Goal: Information Seeking & Learning: Understand process/instructions

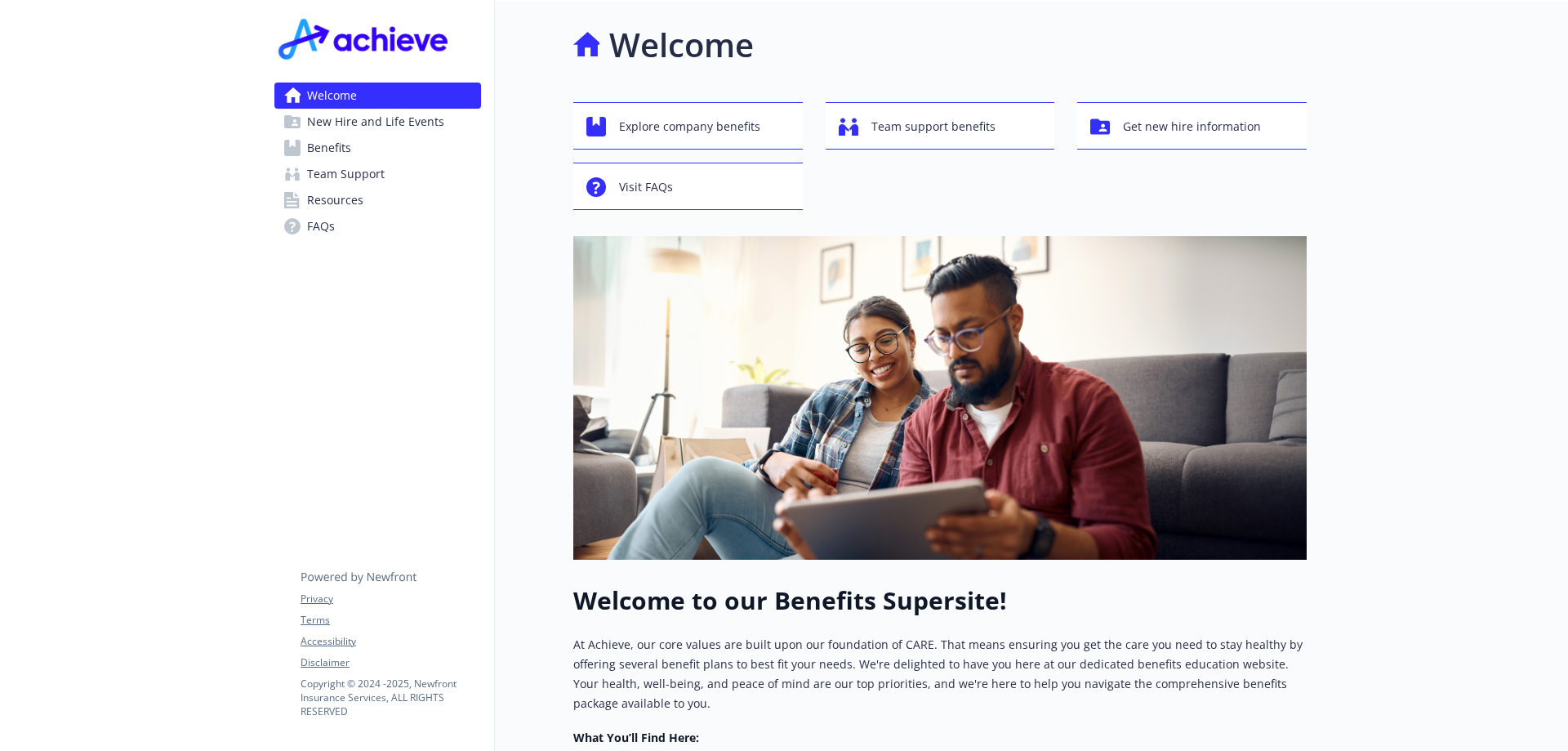
click at [346, 154] on span "Benefits" at bounding box center [329, 148] width 44 height 26
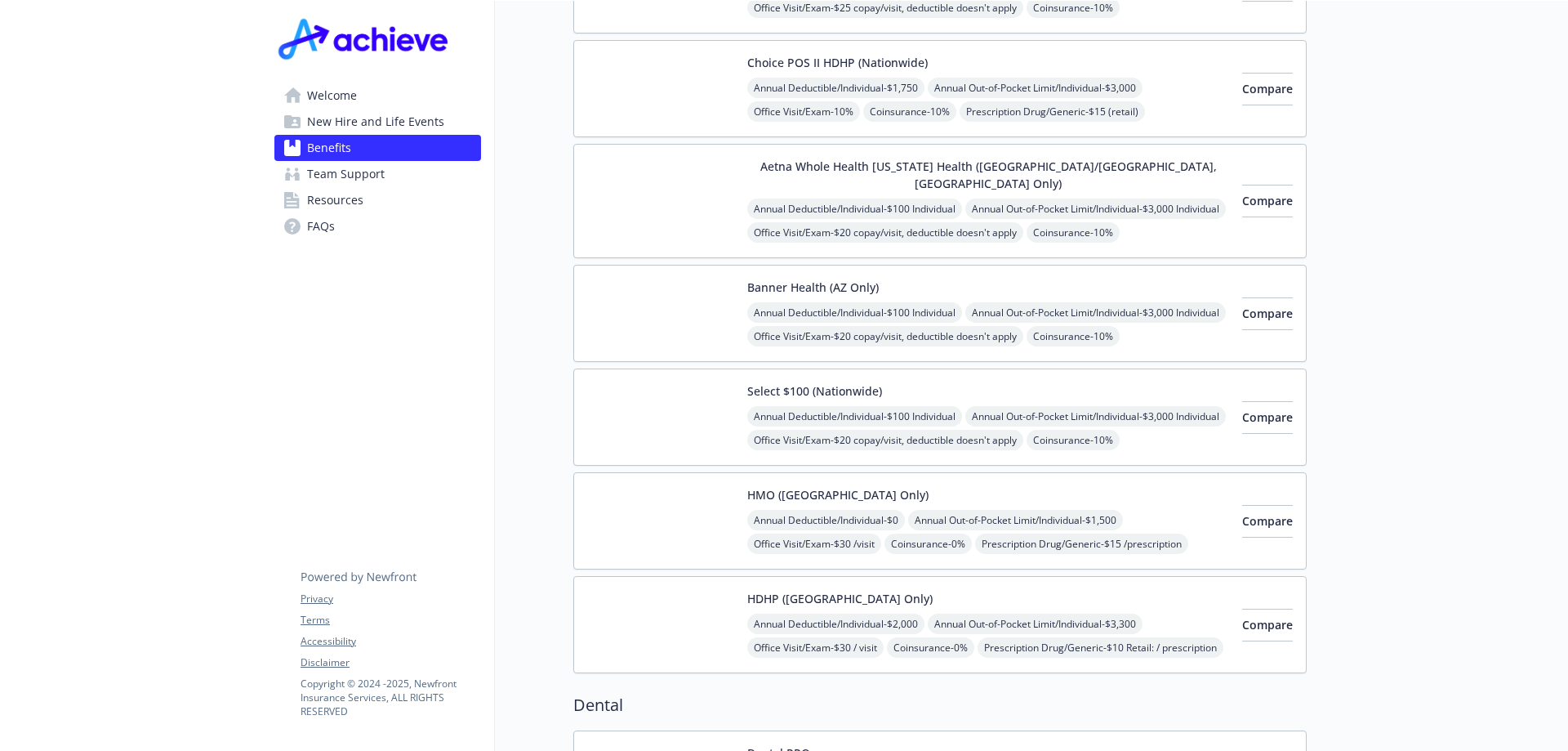
scroll to position [82, 0]
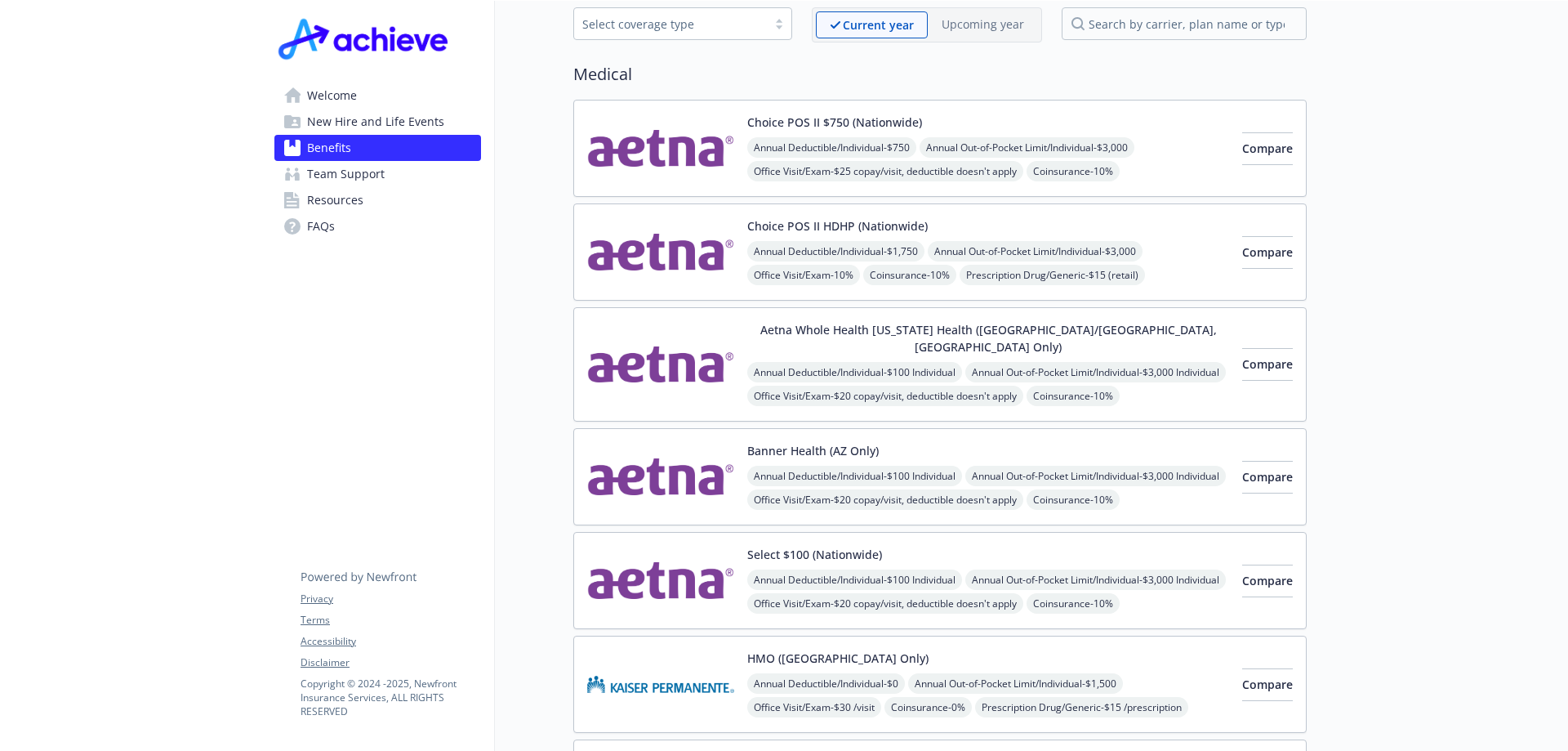
click at [994, 325] on button "Aetna Whole Health [US_STATE] Health ([GEOGRAPHIC_DATA]/[GEOGRAPHIC_DATA], [GEO…" at bounding box center [989, 338] width 482 height 34
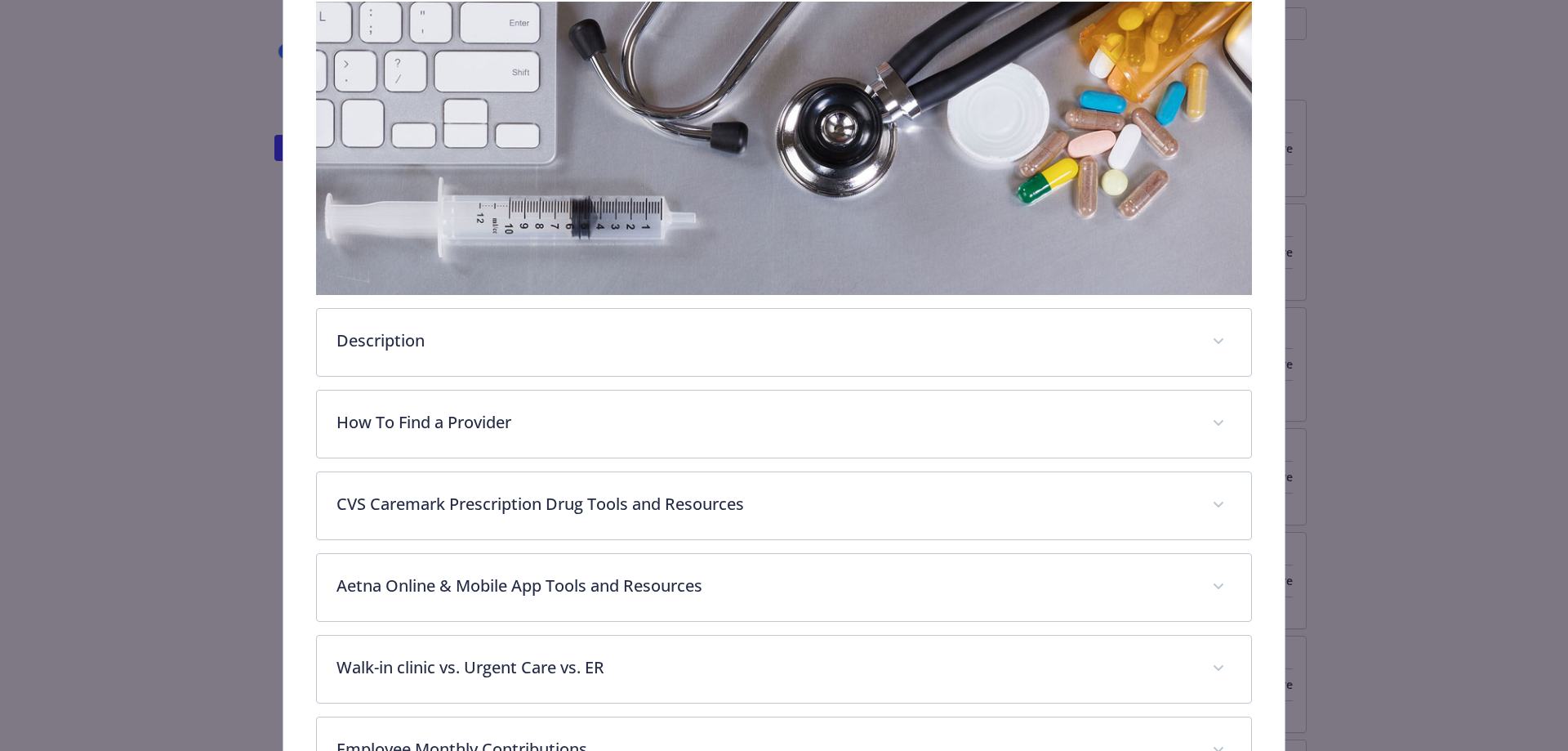
scroll to position [458, 0]
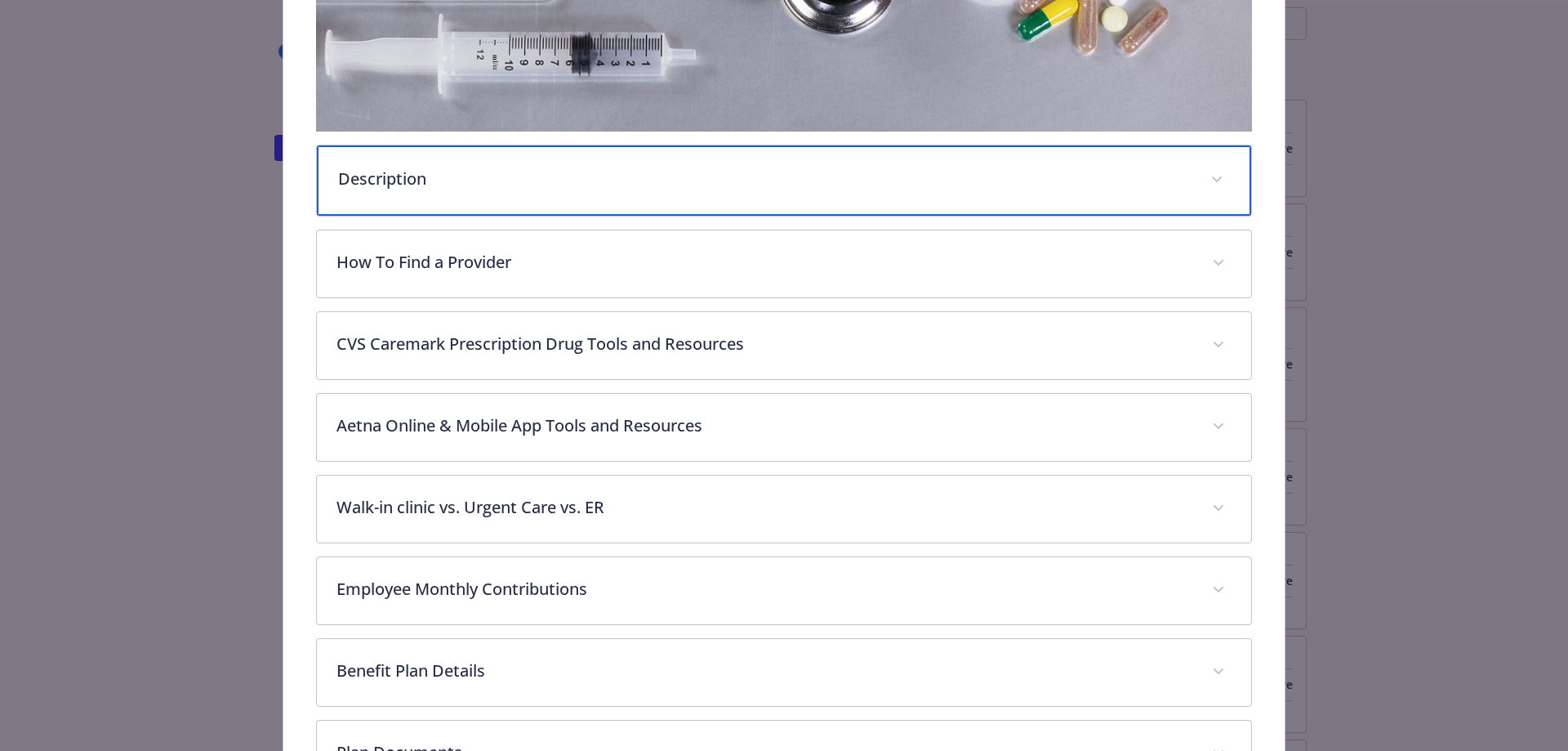
click at [1204, 167] on span "details for plan Medical - Aetna Whole Health Texas Health (Dallas/Fort Worth, …" at bounding box center [1217, 180] width 26 height 26
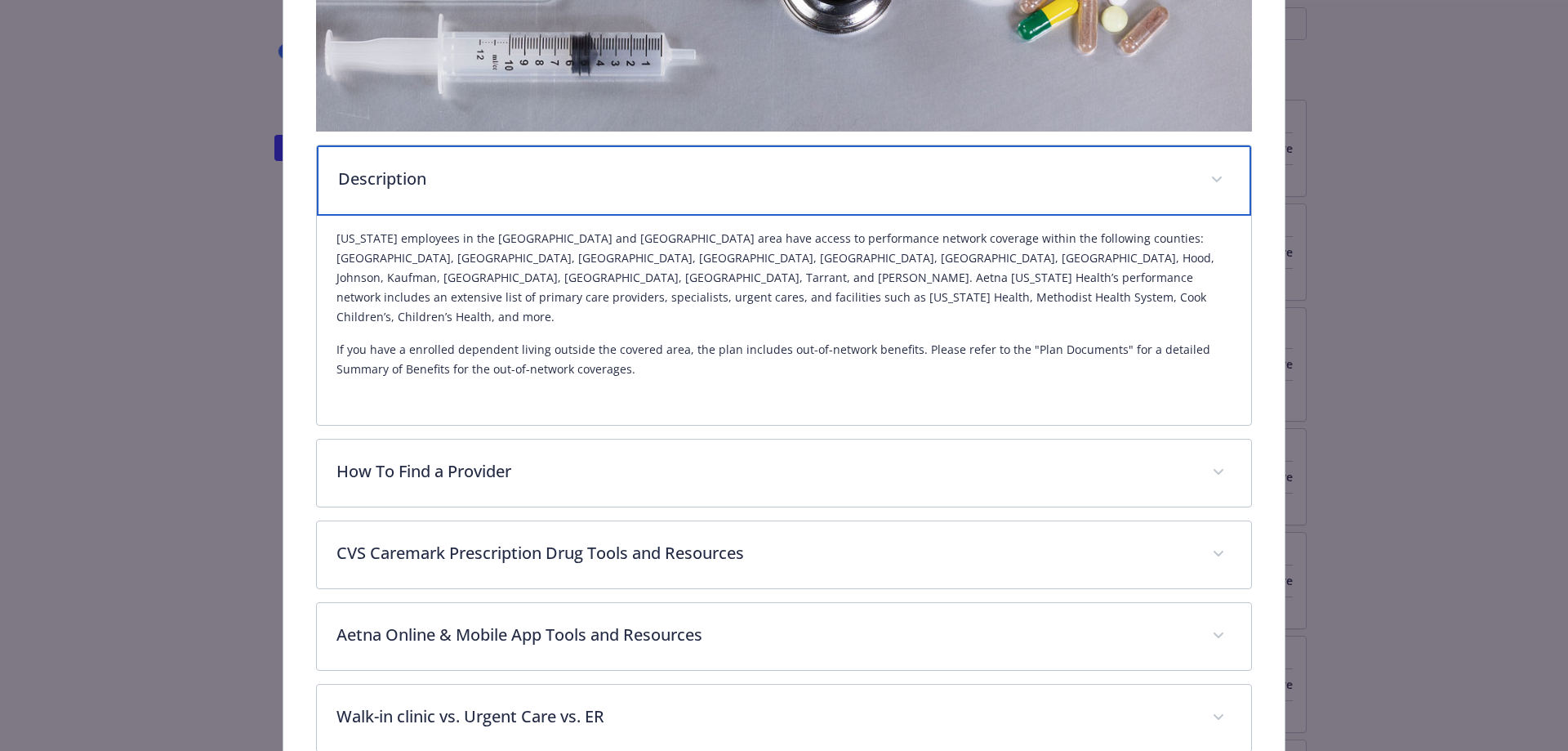
click at [1212, 177] on icon "details for plan Medical - Aetna Whole Health Texas Health (Dallas/Fort Worth, …" at bounding box center [1217, 180] width 10 height 7
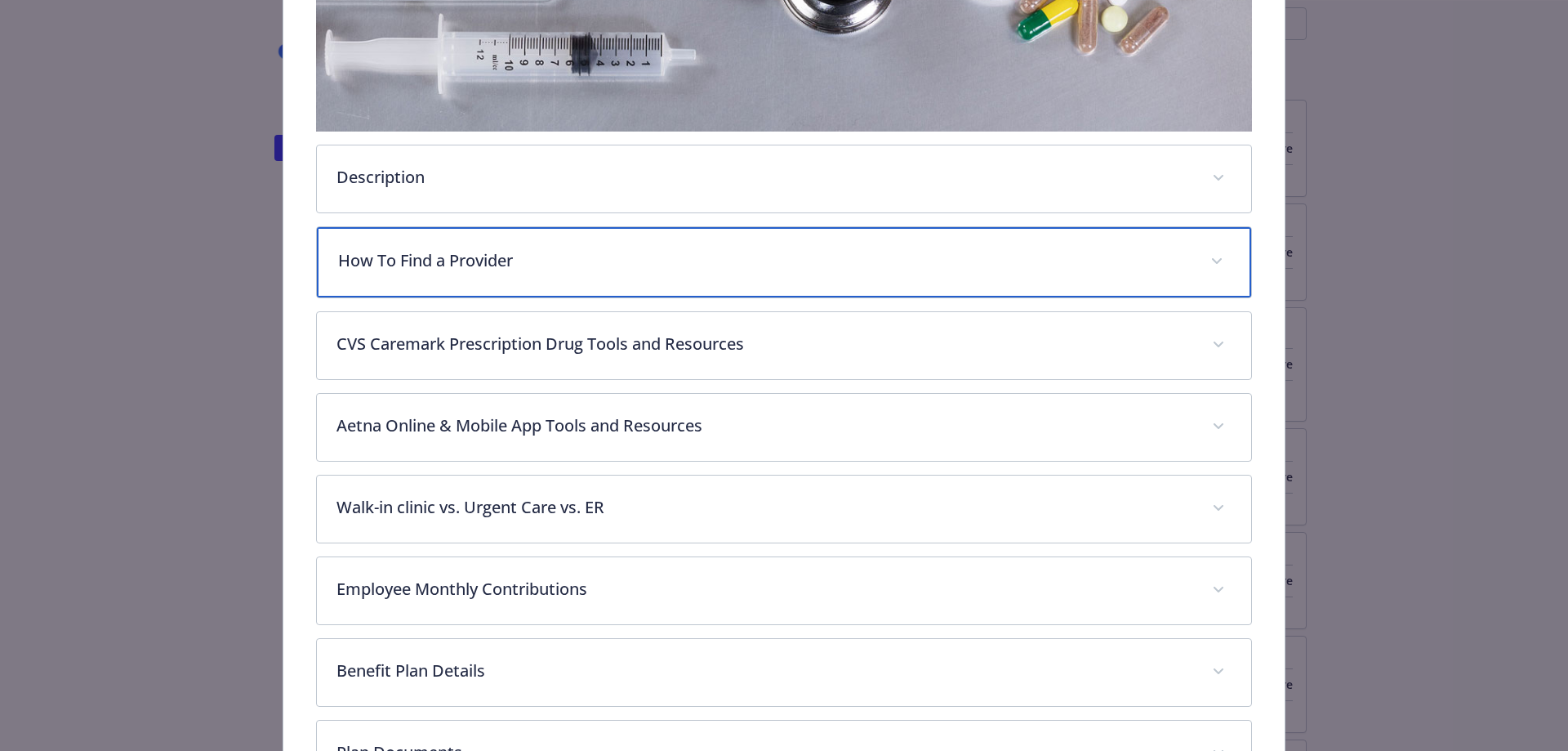
click at [1163, 248] on p "How To Find a Provider" at bounding box center [765, 261] width 853 height 25
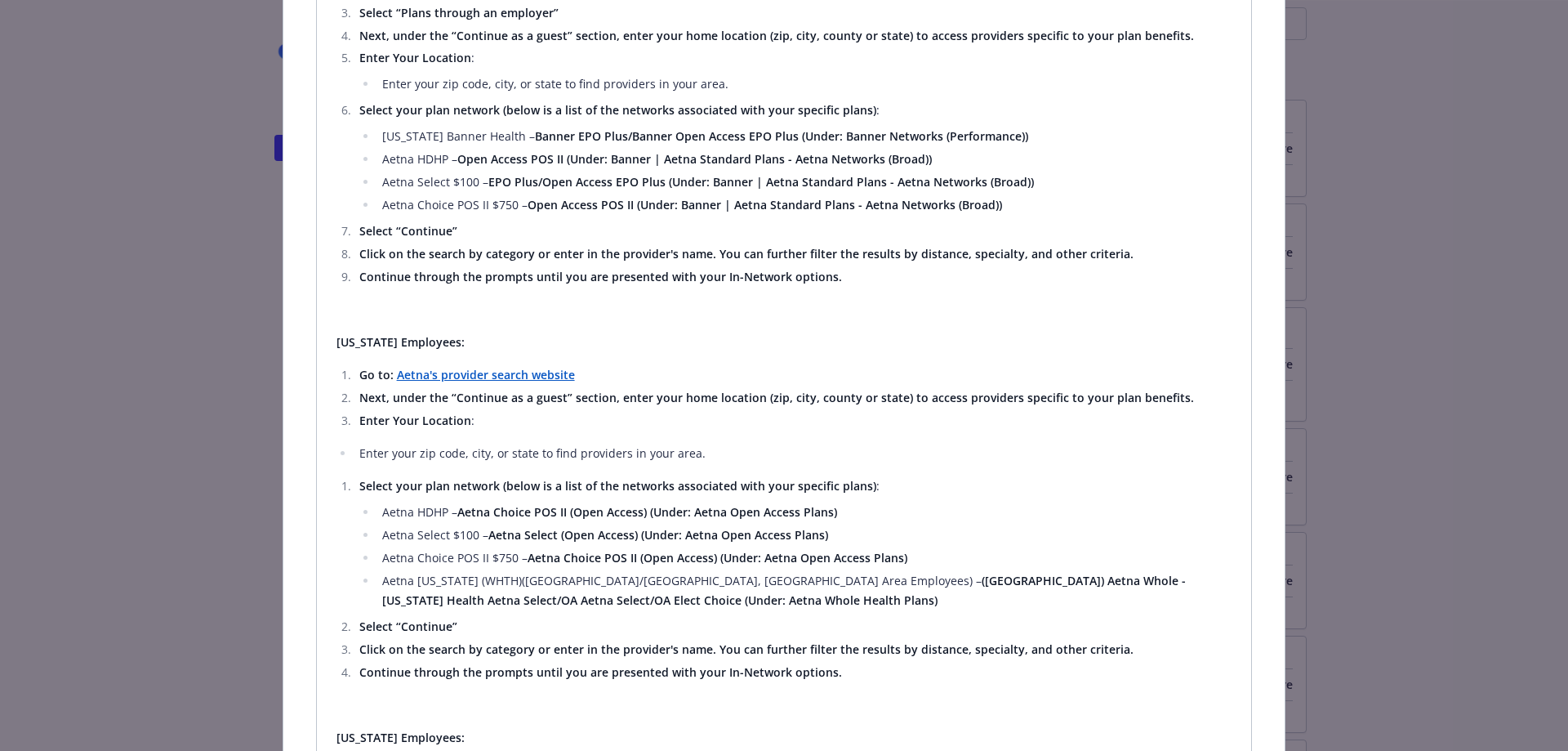
scroll to position [895, 0]
click at [496, 370] on strong "Aetna's provider search website" at bounding box center [486, 378] width 178 height 16
